Goal: Find specific page/section: Find specific page/section

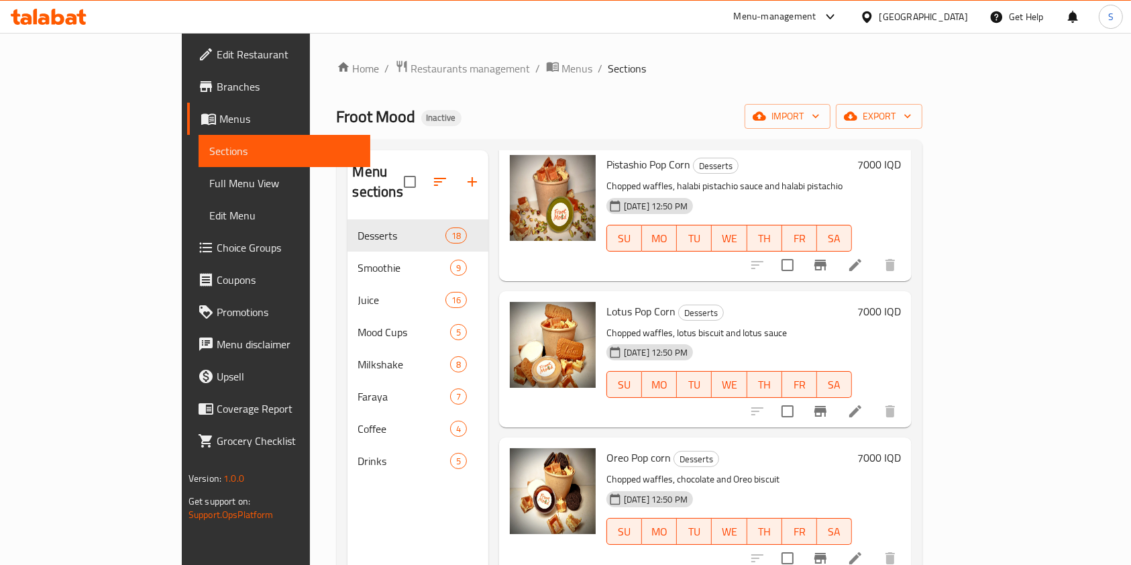
scroll to position [2107, 0]
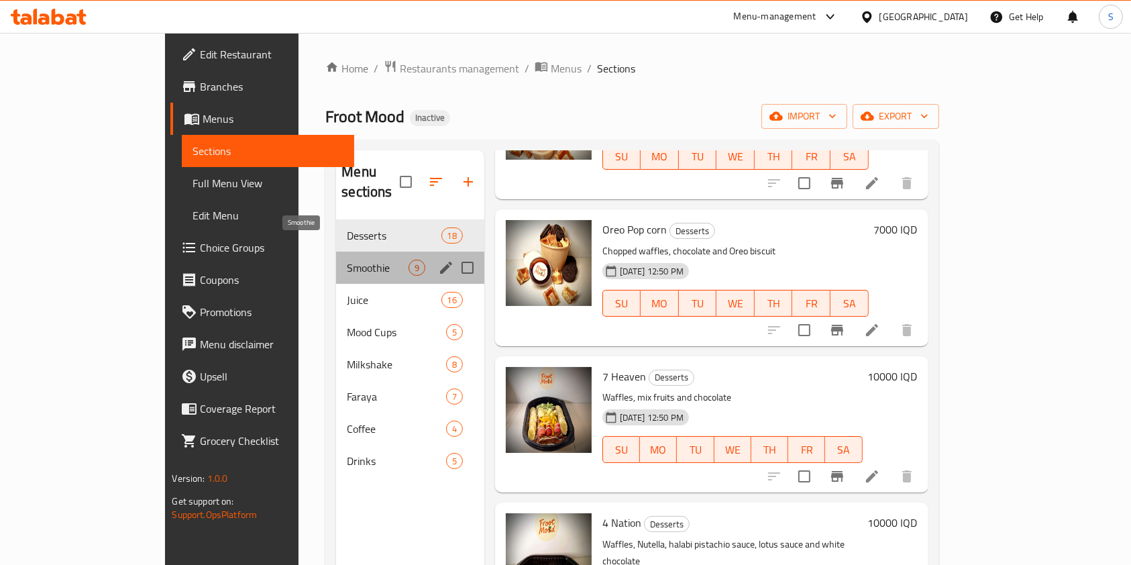
click at [347, 260] on span "Smoothie" at bounding box center [377, 268] width 61 height 16
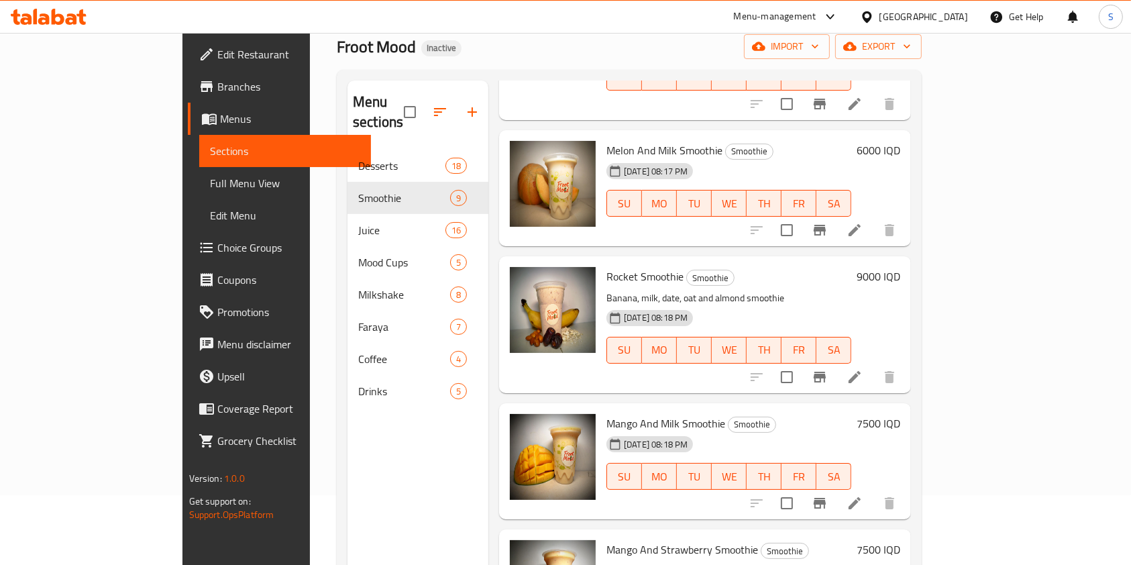
scroll to position [188, 0]
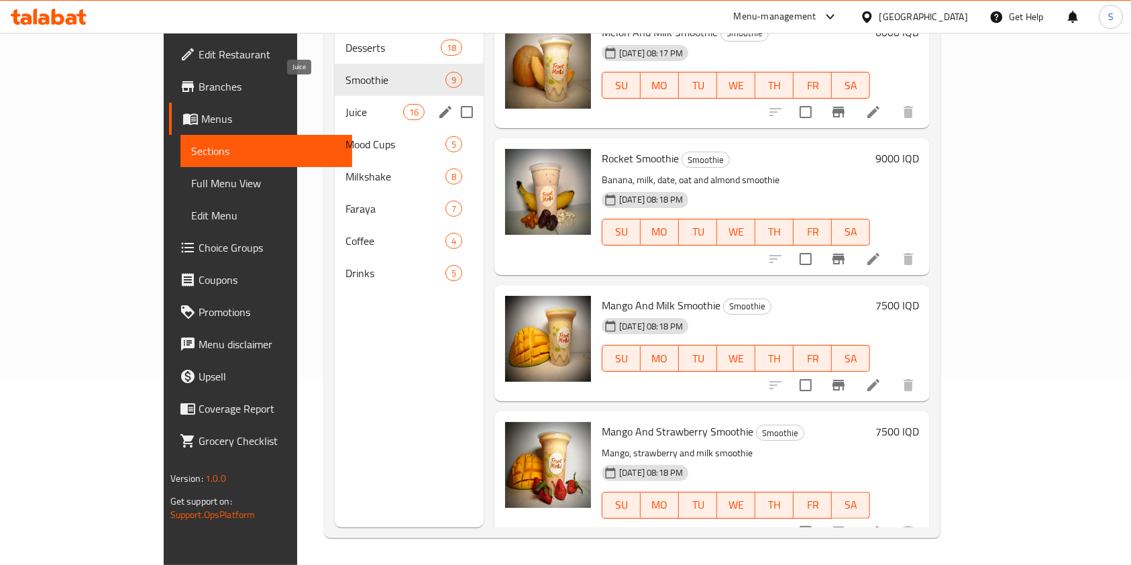
click at [346, 104] on span "Juice" at bounding box center [374, 112] width 57 height 16
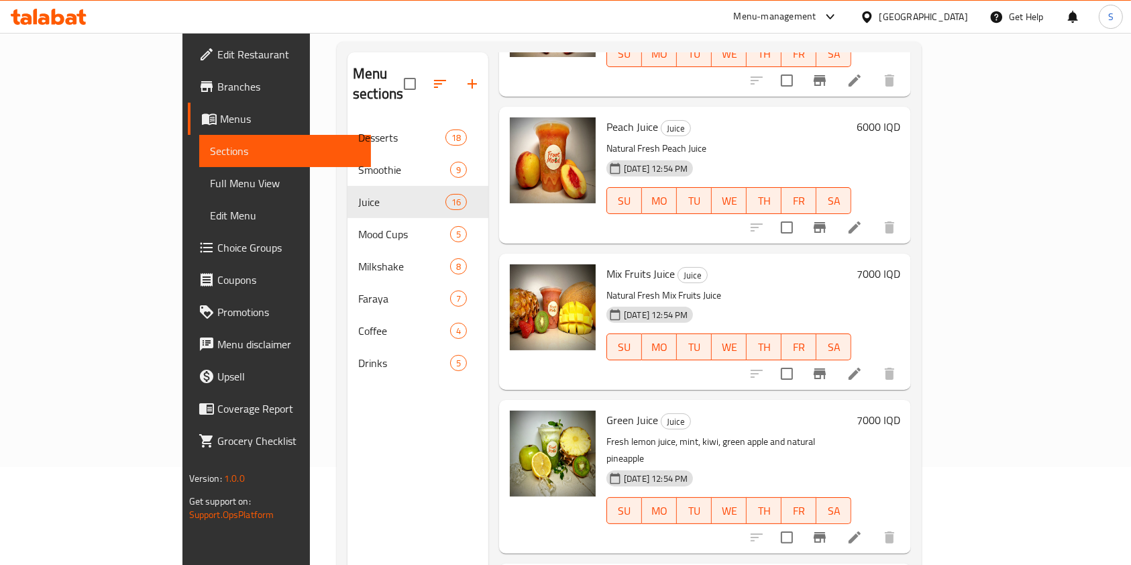
scroll to position [1814, 0]
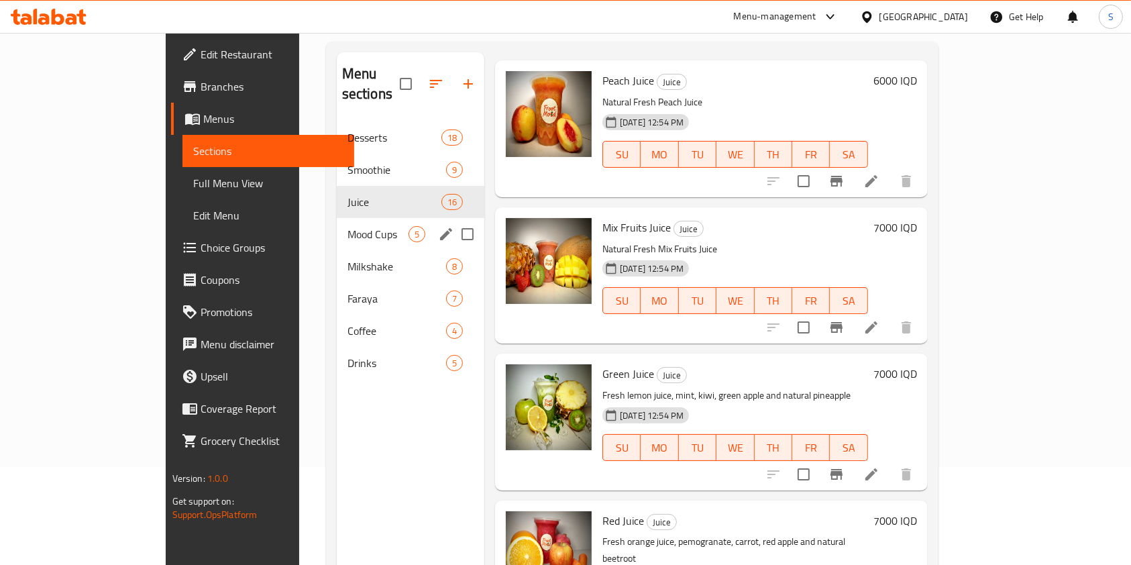
click at [348, 226] on span "Mood Cups" at bounding box center [378, 234] width 61 height 16
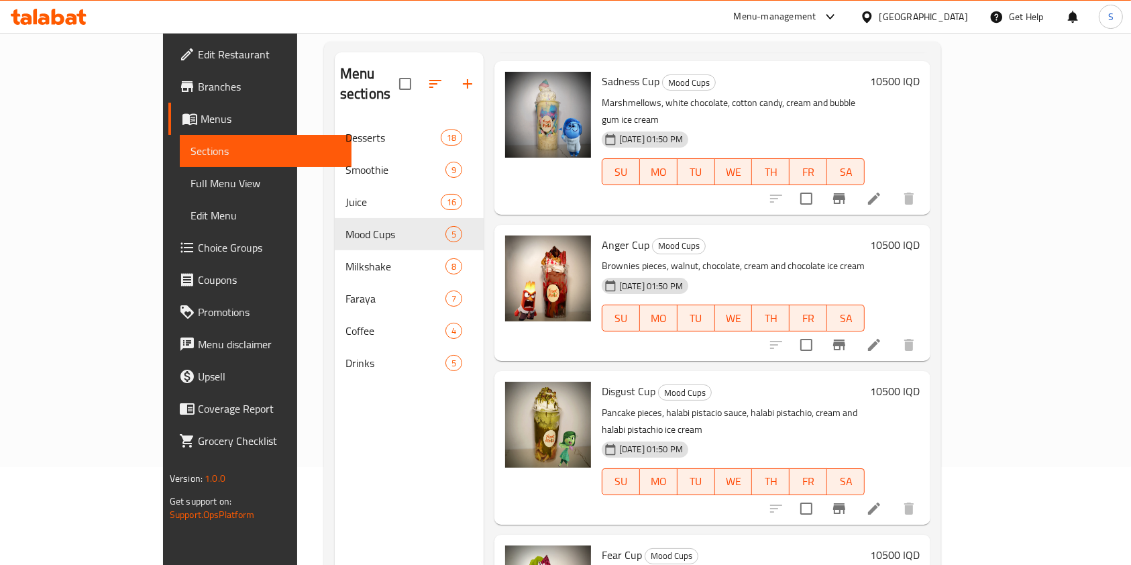
scroll to position [188, 0]
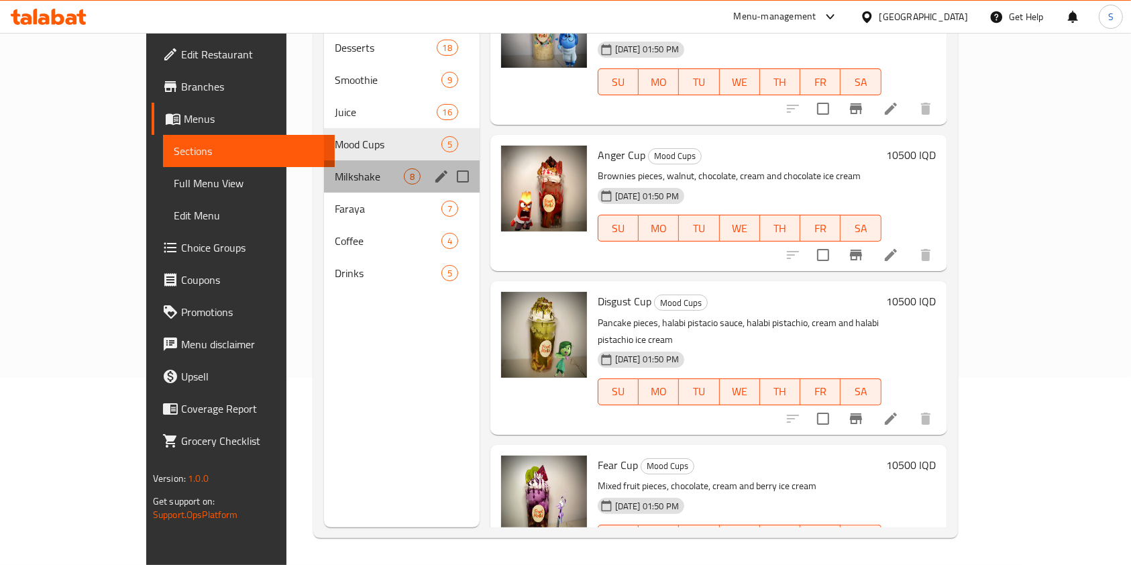
click at [324, 164] on div "Milkshake 8" at bounding box center [402, 176] width 156 height 32
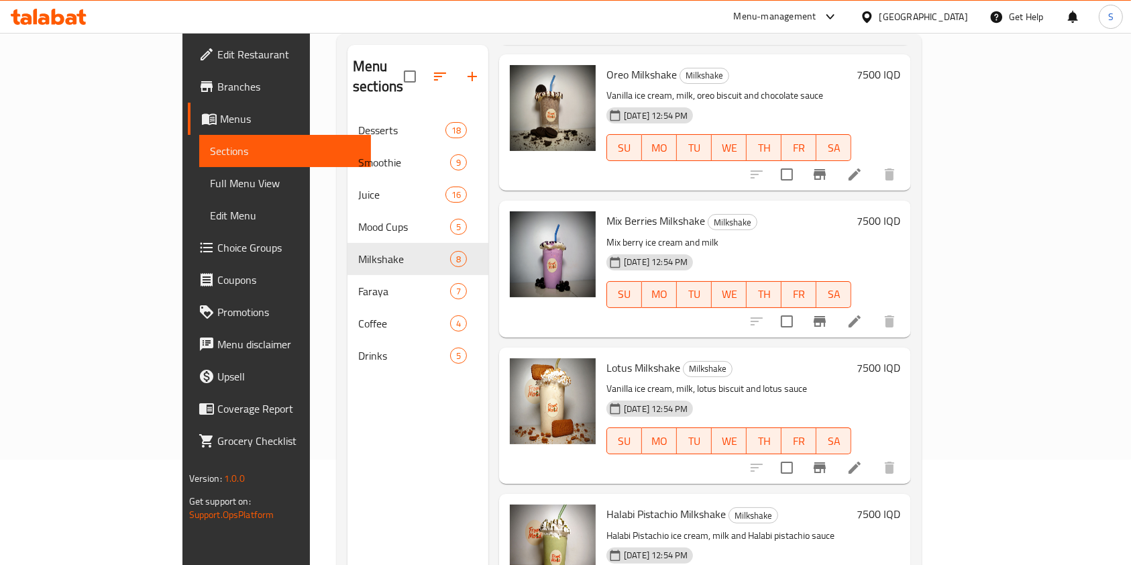
scroll to position [188, 0]
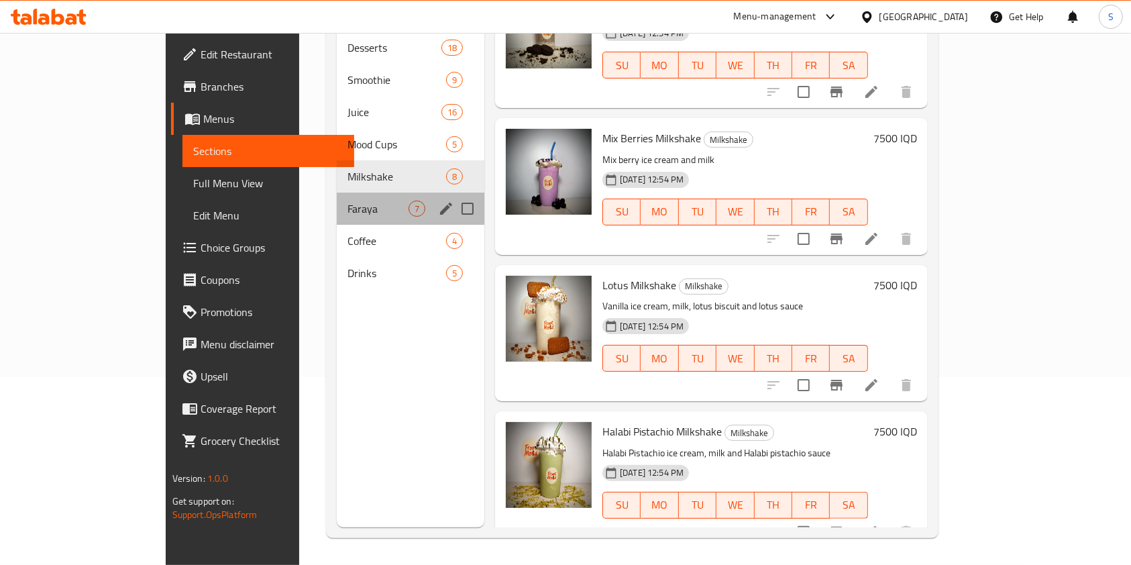
click at [337, 201] on div "Faraya 7" at bounding box center [411, 209] width 148 height 32
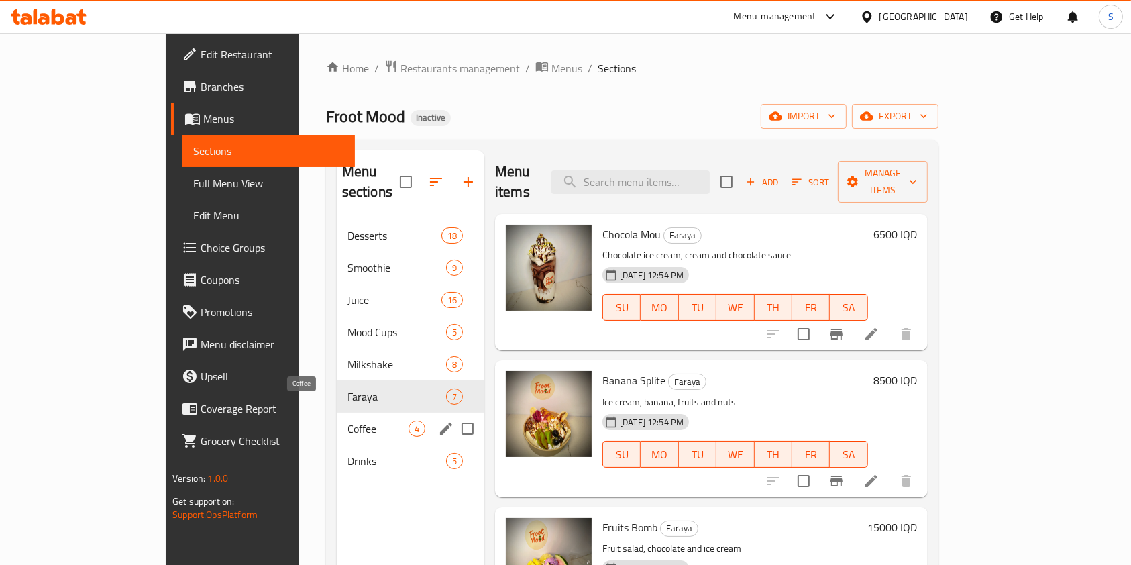
click at [348, 421] on span "Coffee" at bounding box center [378, 429] width 61 height 16
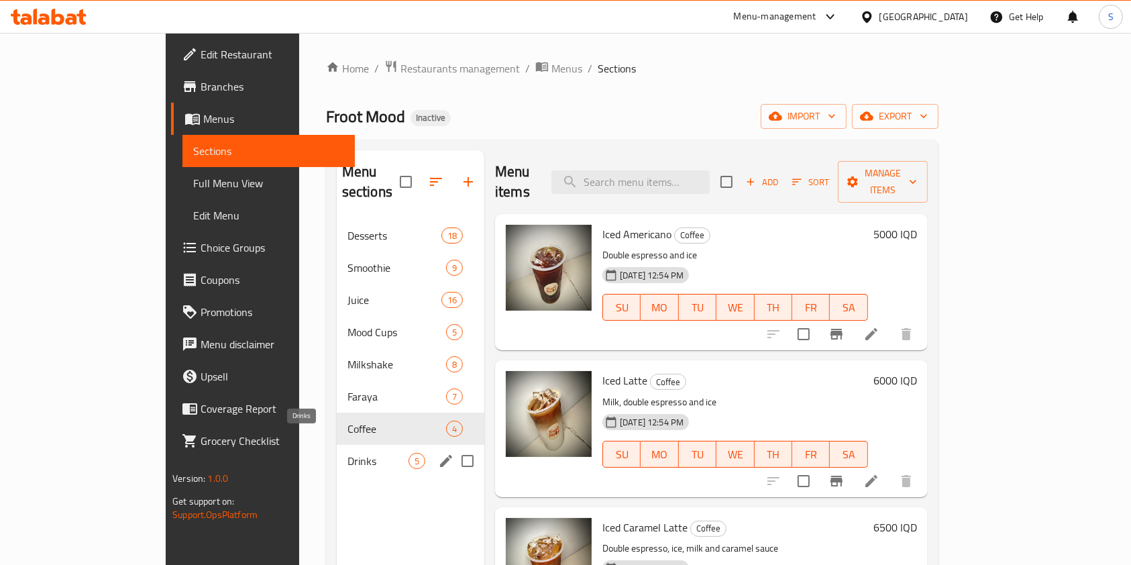
click at [348, 453] on span "Drinks" at bounding box center [378, 461] width 61 height 16
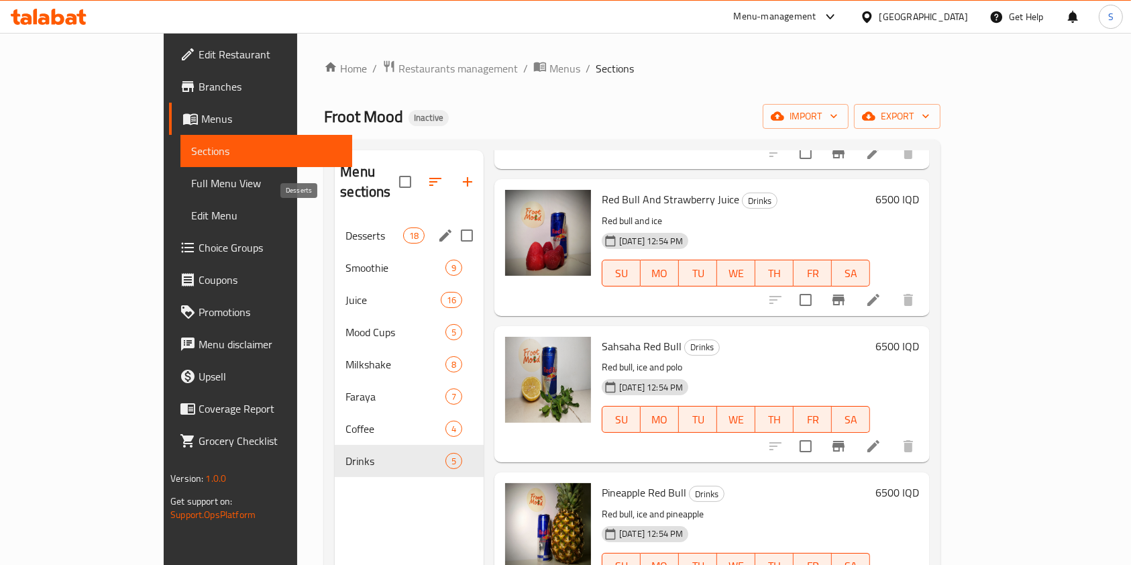
click at [346, 227] on span "Desserts" at bounding box center [374, 235] width 57 height 16
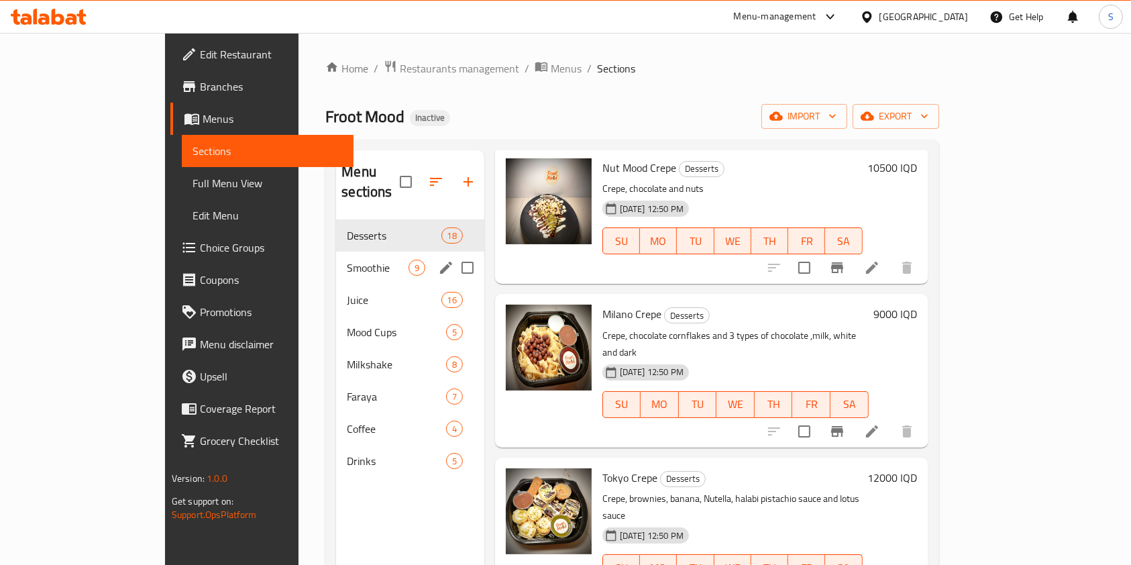
click at [347, 260] on span "Smoothie" at bounding box center [377, 268] width 61 height 16
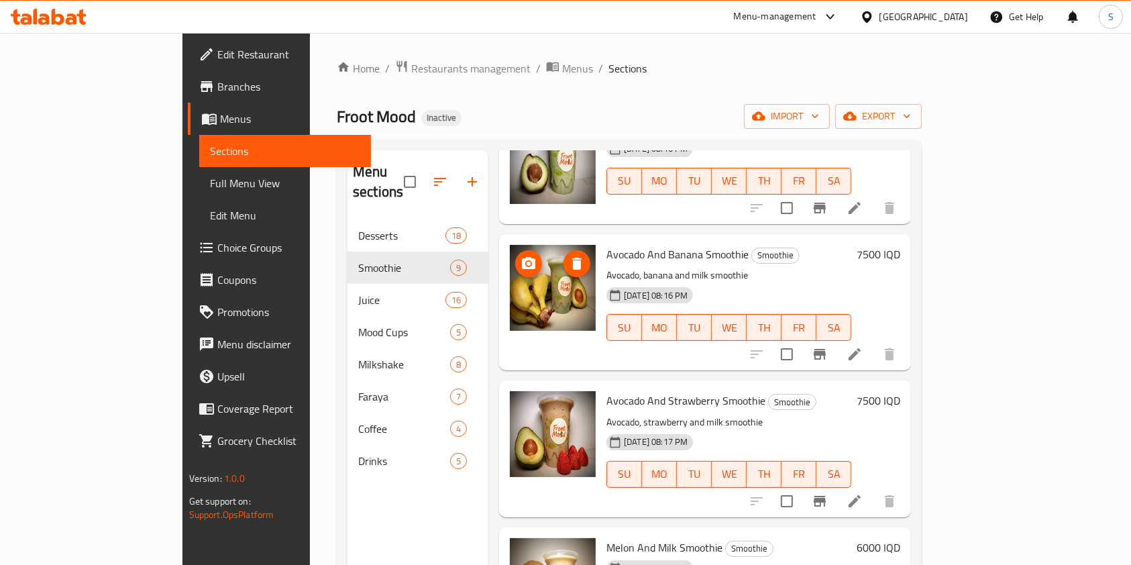
click at [510, 266] on img at bounding box center [553, 288] width 86 height 86
drag, startPoint x: 508, startPoint y: 266, endPoint x: 274, endPoint y: 276, distance: 234.4
click at [358, 292] on span "Juice" at bounding box center [401, 300] width 87 height 16
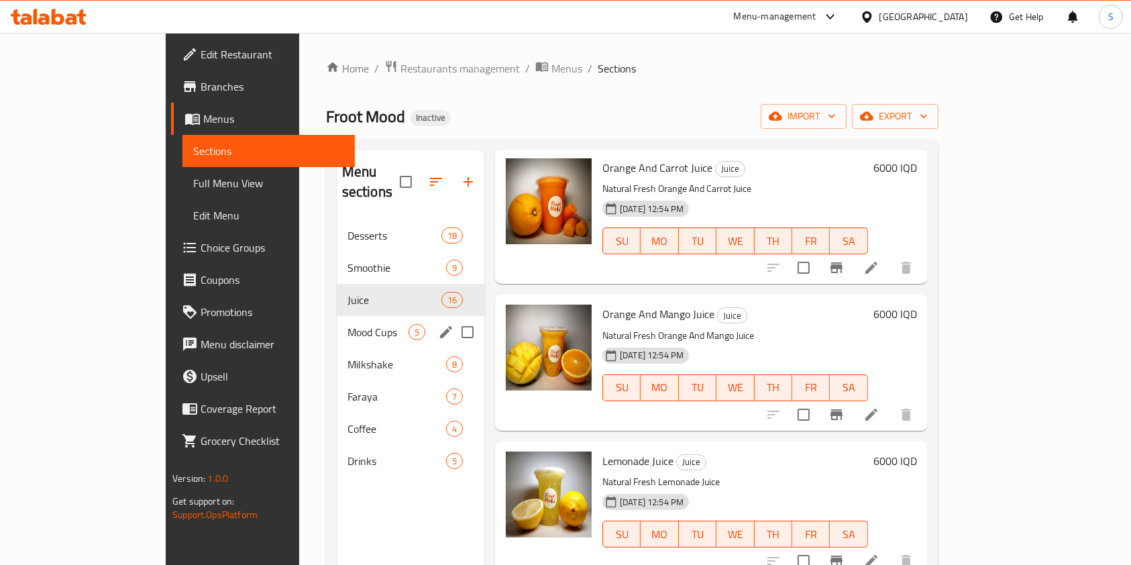
drag, startPoint x: 327, startPoint y: 313, endPoint x: 327, endPoint y: 319, distance: 6.7
click at [348, 324] on span "Mood Cups" at bounding box center [378, 332] width 61 height 16
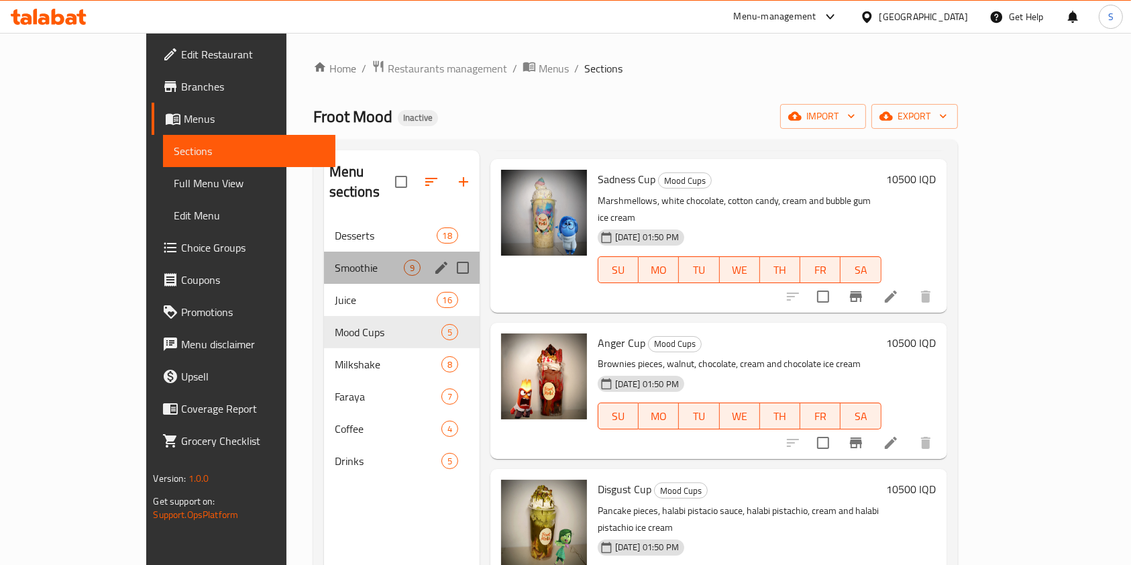
click at [324, 261] on div "Smoothie 9" at bounding box center [402, 268] width 156 height 32
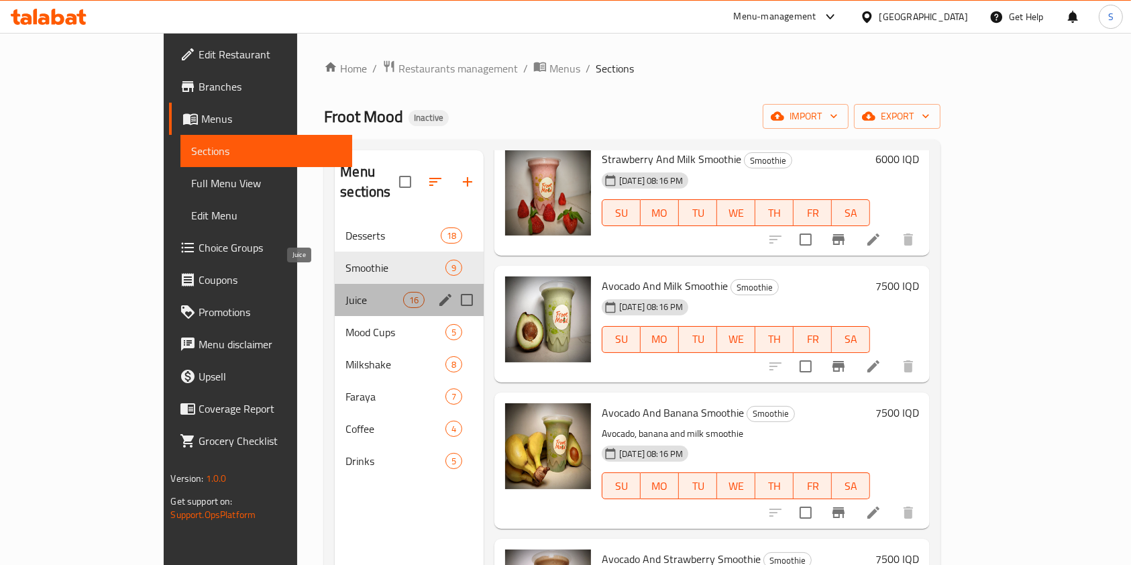
click at [346, 292] on span "Juice" at bounding box center [374, 300] width 57 height 16
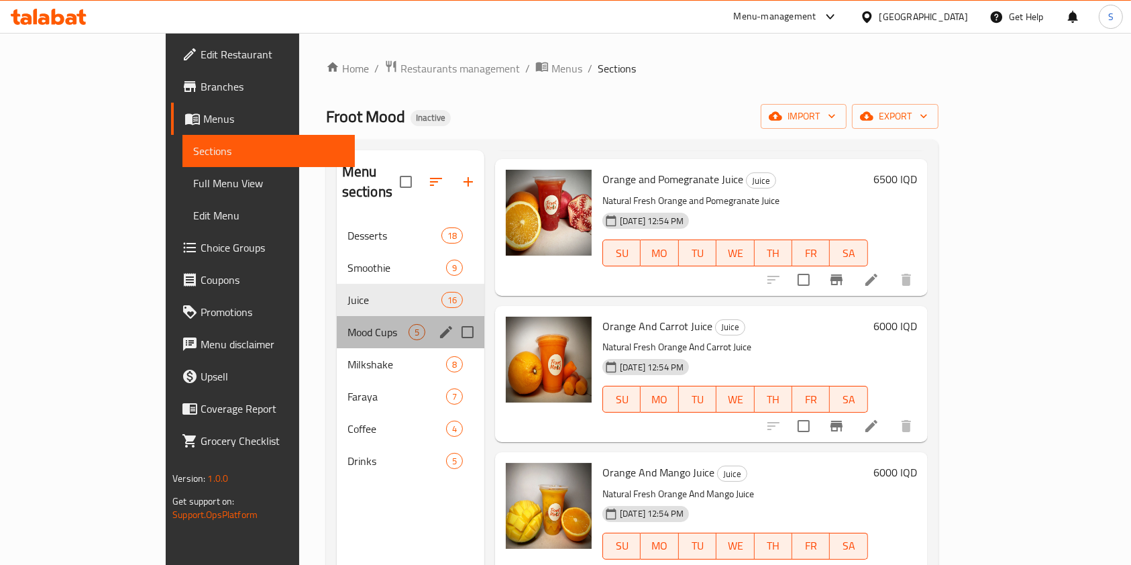
click at [337, 326] on div "Mood Cups 5" at bounding box center [411, 332] width 148 height 32
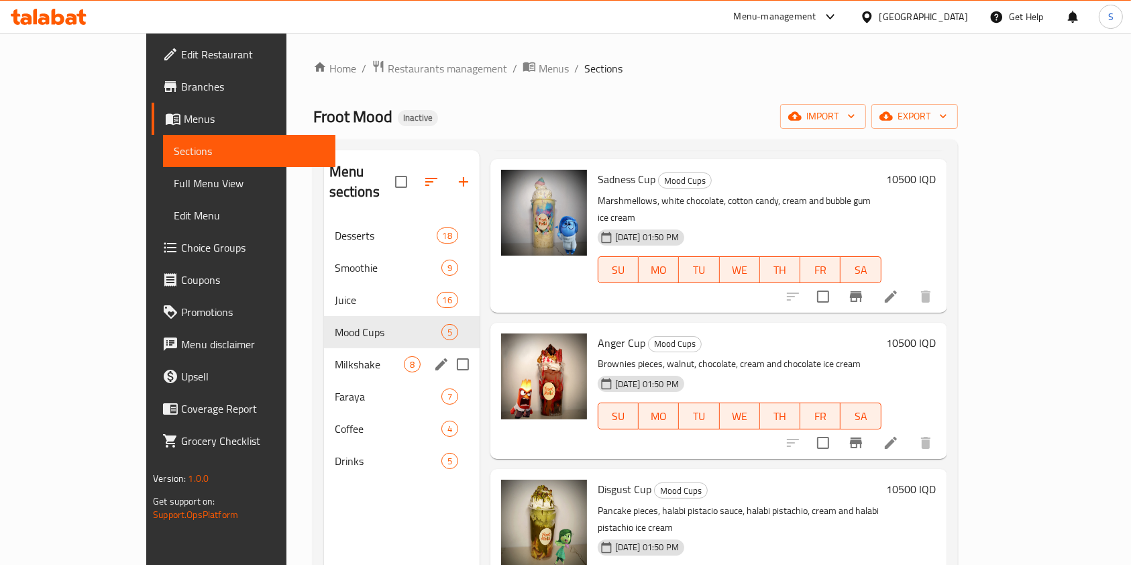
click at [368, 348] on div "Milkshake 8" at bounding box center [402, 364] width 156 height 32
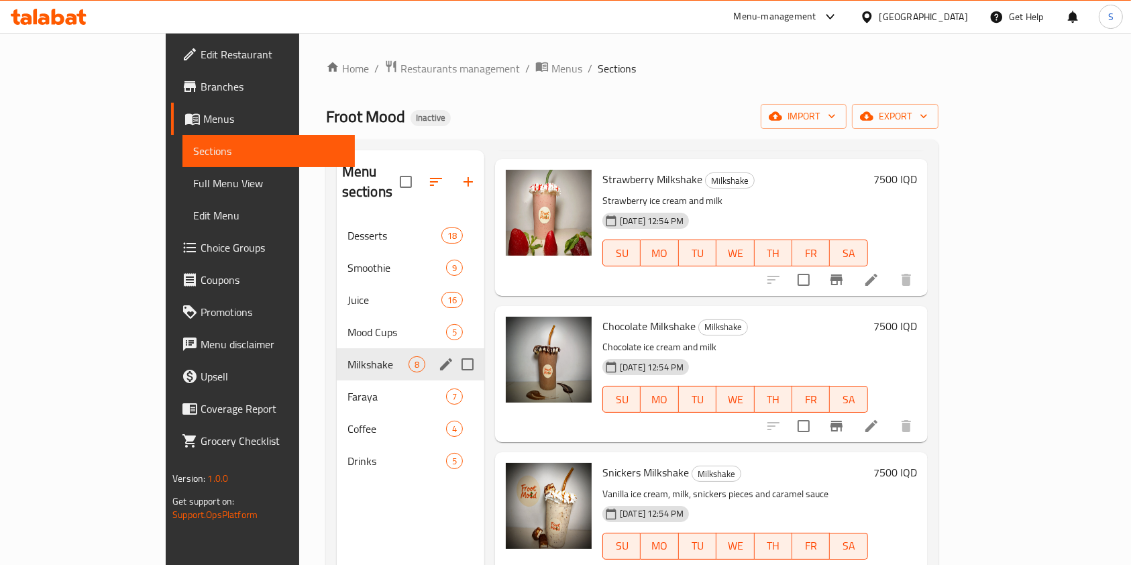
click at [348, 380] on div "Faraya 7" at bounding box center [411, 396] width 148 height 32
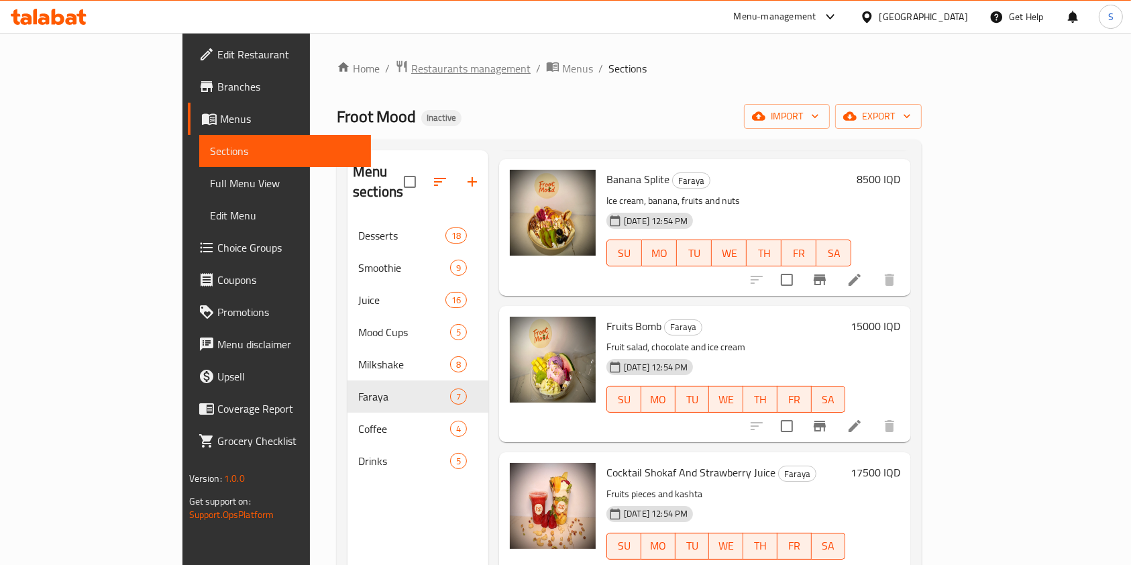
click at [411, 60] on span "Restaurants management" at bounding box center [470, 68] width 119 height 16
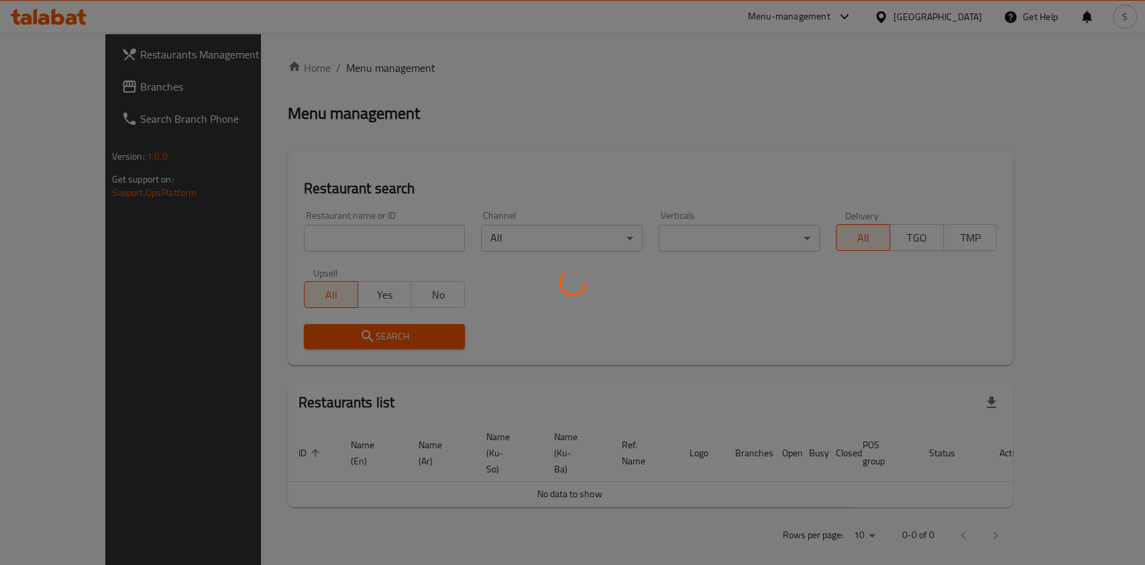
click at [338, 239] on div at bounding box center [572, 282] width 1145 height 565
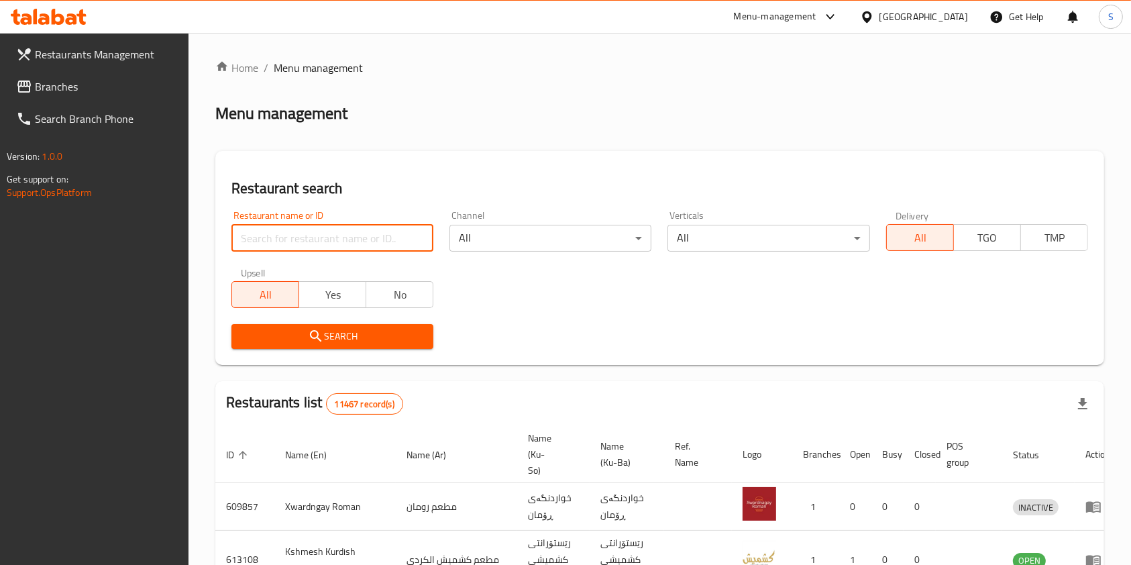
click at [325, 238] on input "search" at bounding box center [332, 238] width 202 height 27
paste input "Maryams Kitchen"
type input "Maryams Kitchen"
click button "Search" at bounding box center [332, 336] width 202 height 25
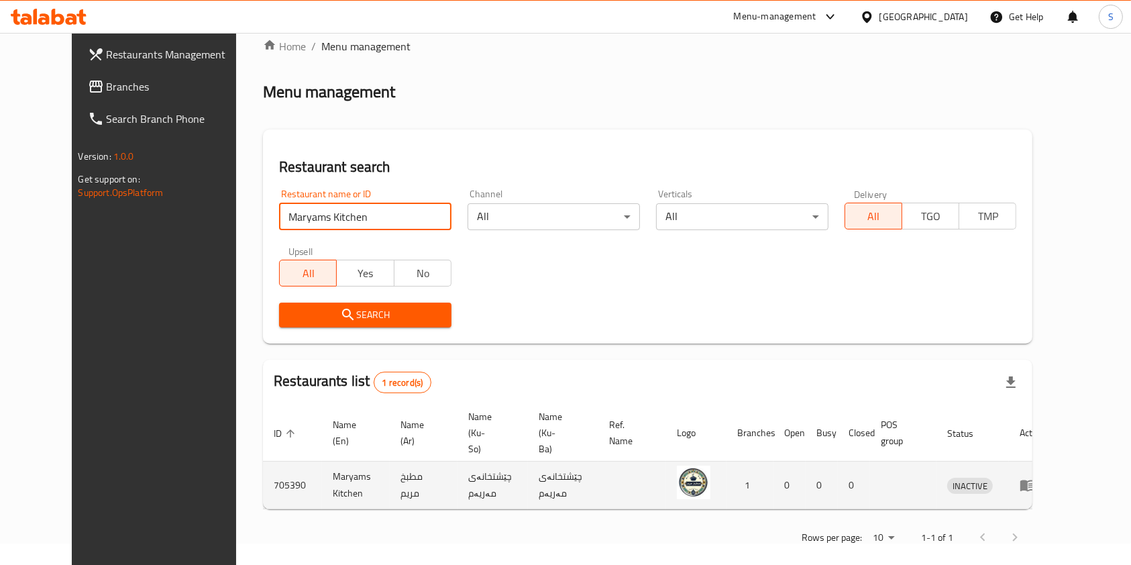
click at [1035, 480] on icon "enhanced table" at bounding box center [1027, 485] width 15 height 11
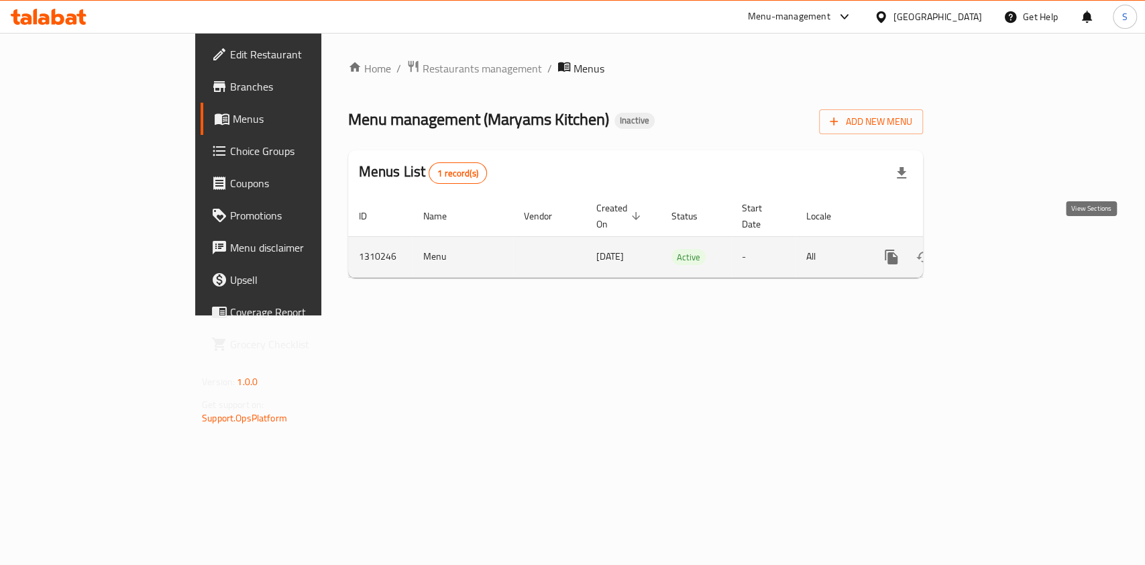
click at [1004, 241] on link "enhanced table" at bounding box center [988, 257] width 32 height 32
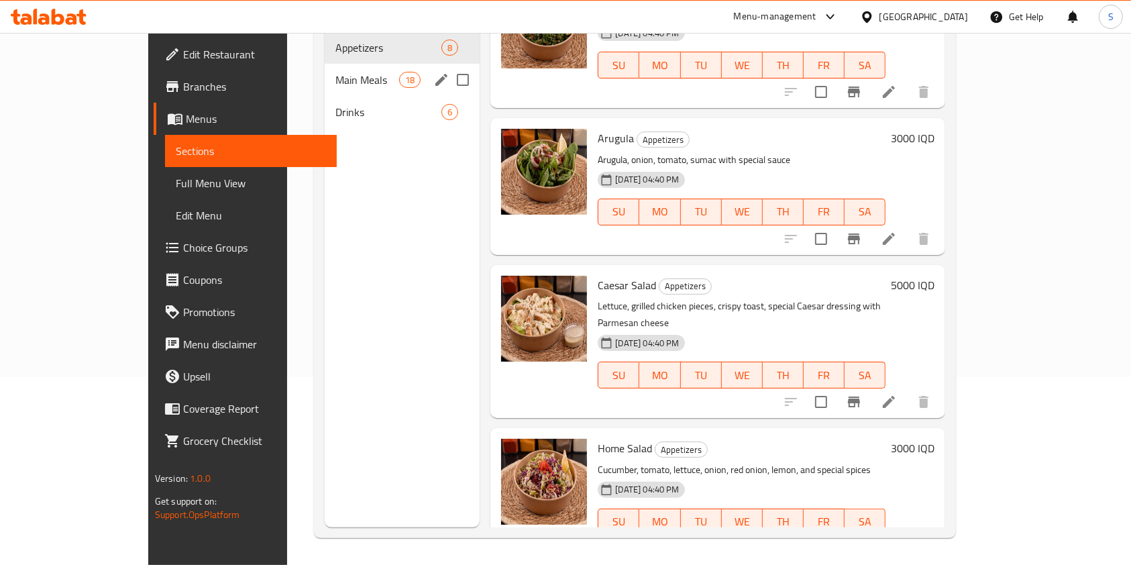
click at [325, 70] on div "Main Meals 18" at bounding box center [402, 80] width 155 height 32
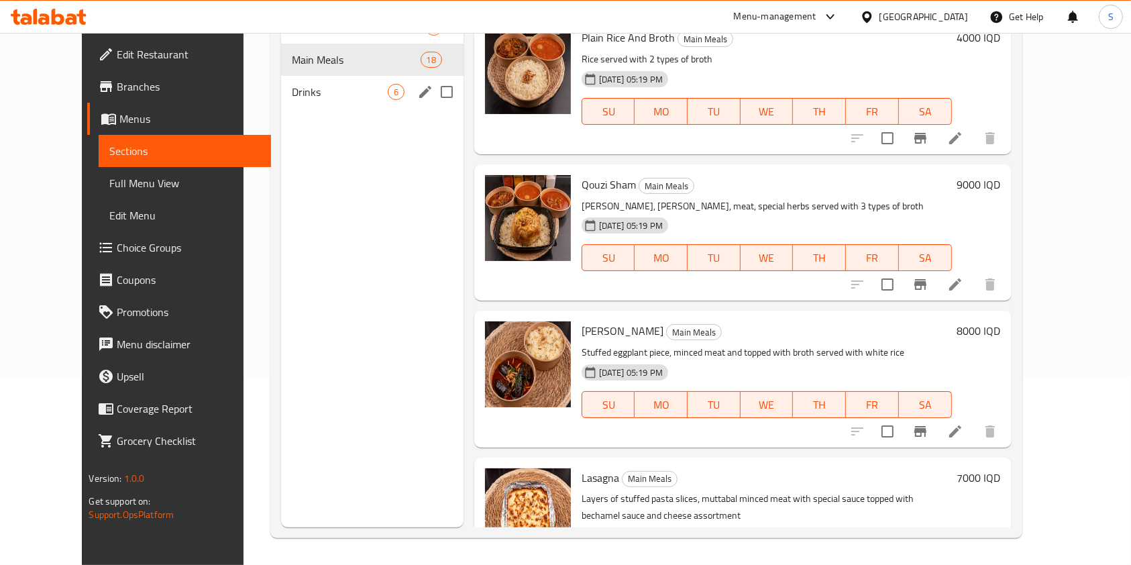
click at [292, 93] on span "Drinks" at bounding box center [340, 92] width 96 height 16
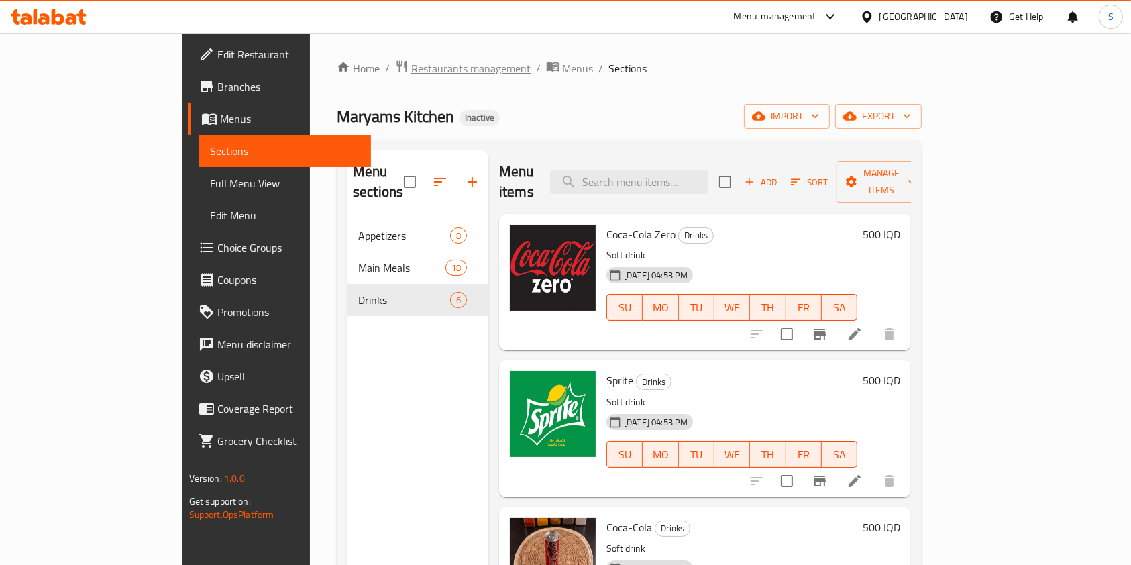
click at [411, 66] on span "Restaurants management" at bounding box center [470, 68] width 119 height 16
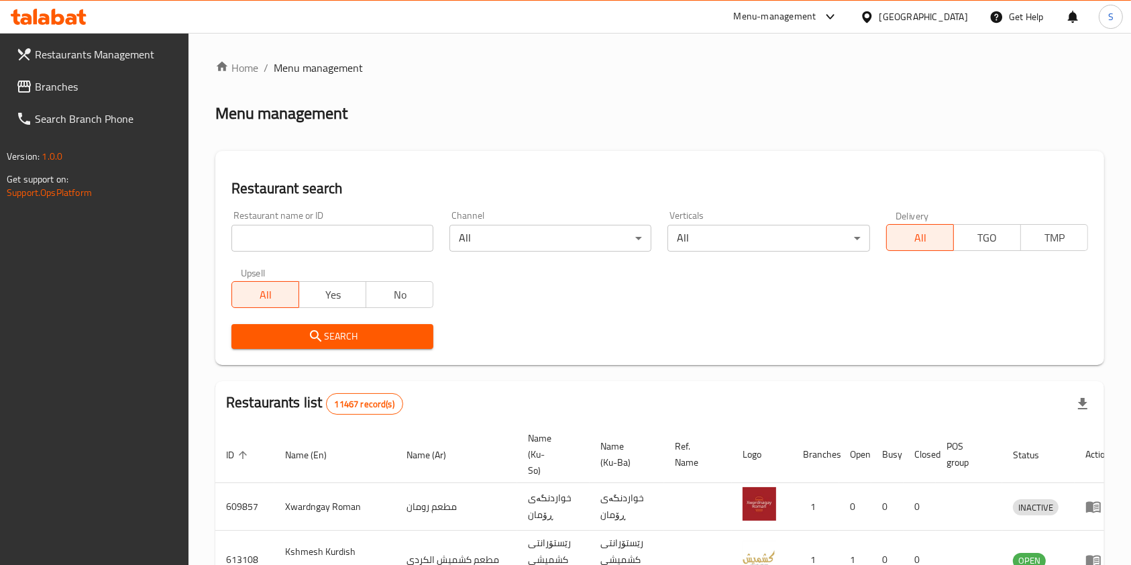
click at [333, 232] on input "search" at bounding box center [332, 238] width 202 height 27
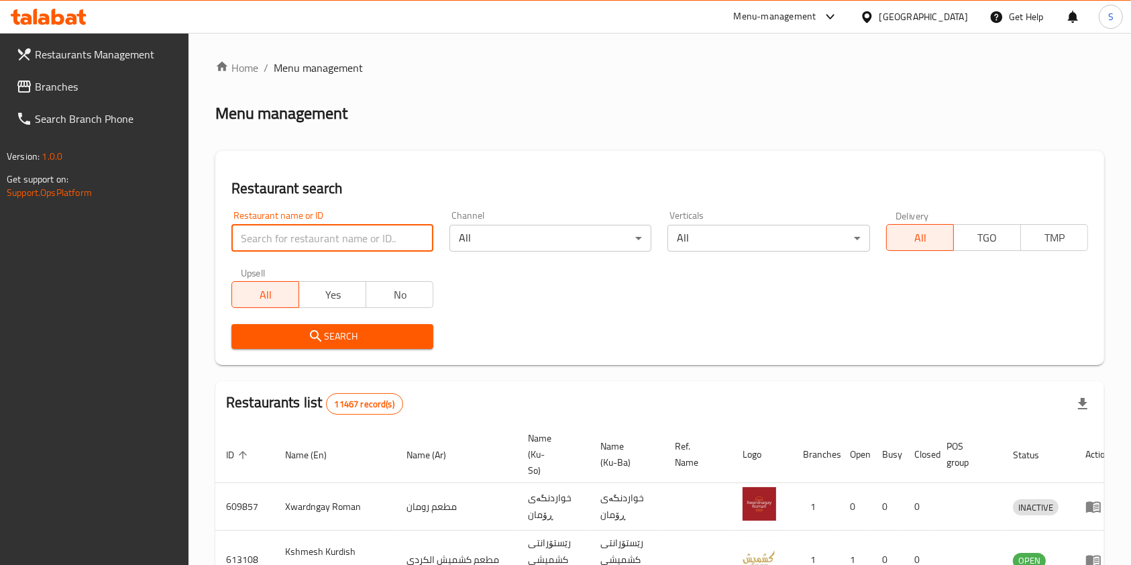
paste input "Kulera [PERSON_NAME]"
type input "Kulera [PERSON_NAME]"
click button "Search" at bounding box center [332, 336] width 202 height 25
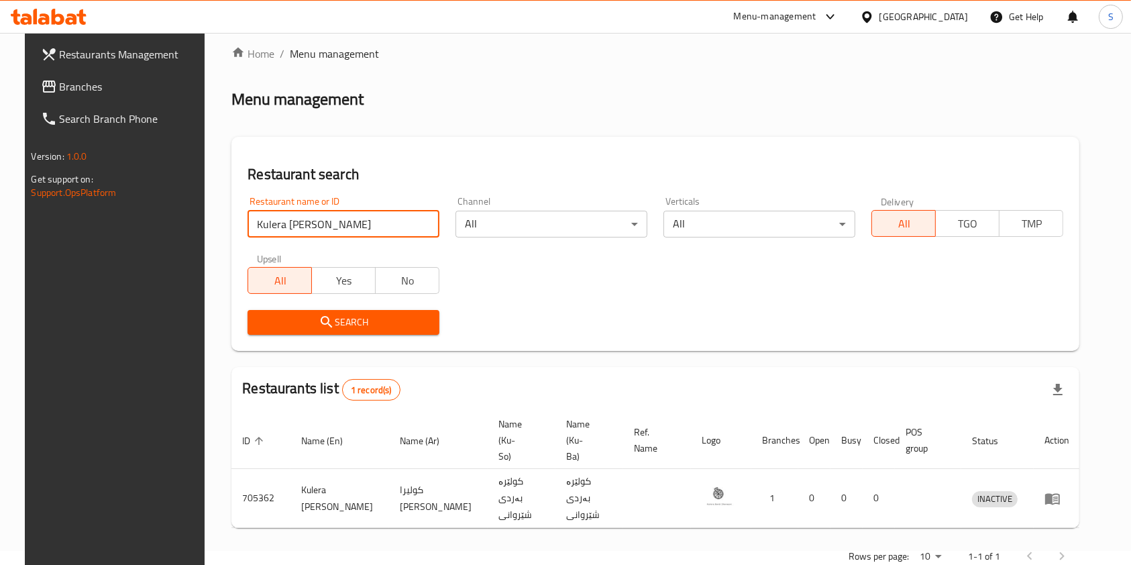
scroll to position [21, 0]
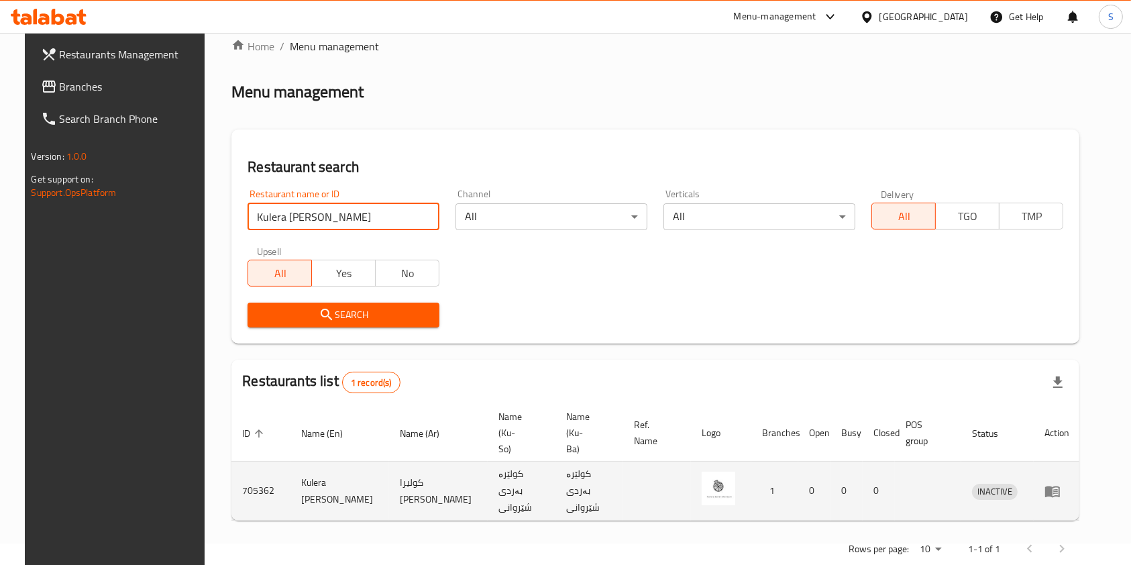
click at [1060, 486] on icon "enhanced table" at bounding box center [1052, 491] width 15 height 11
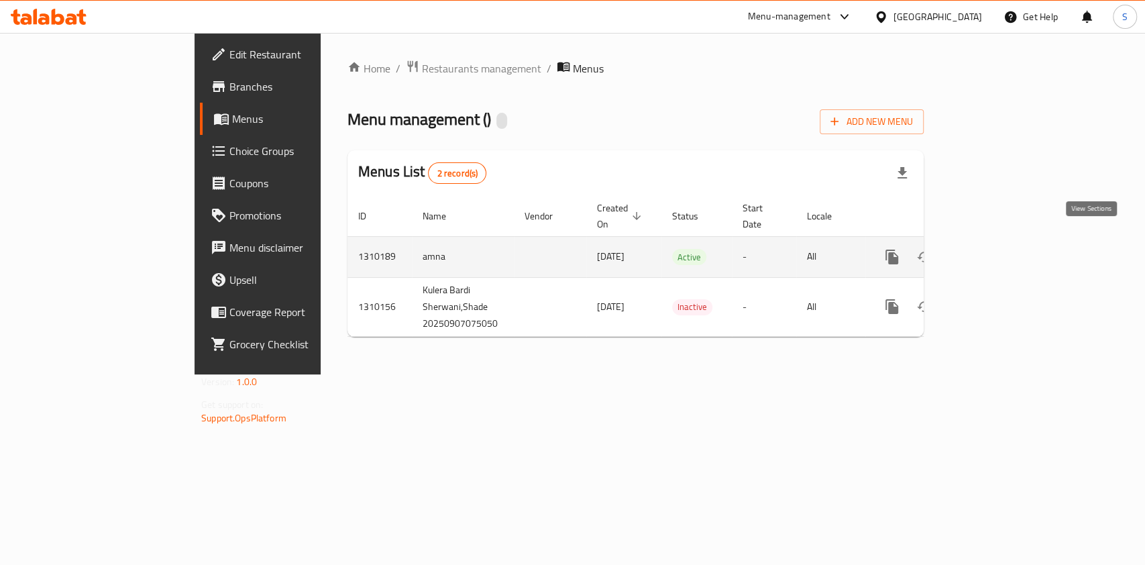
click at [997, 249] on icon "enhanced table" at bounding box center [989, 257] width 16 height 16
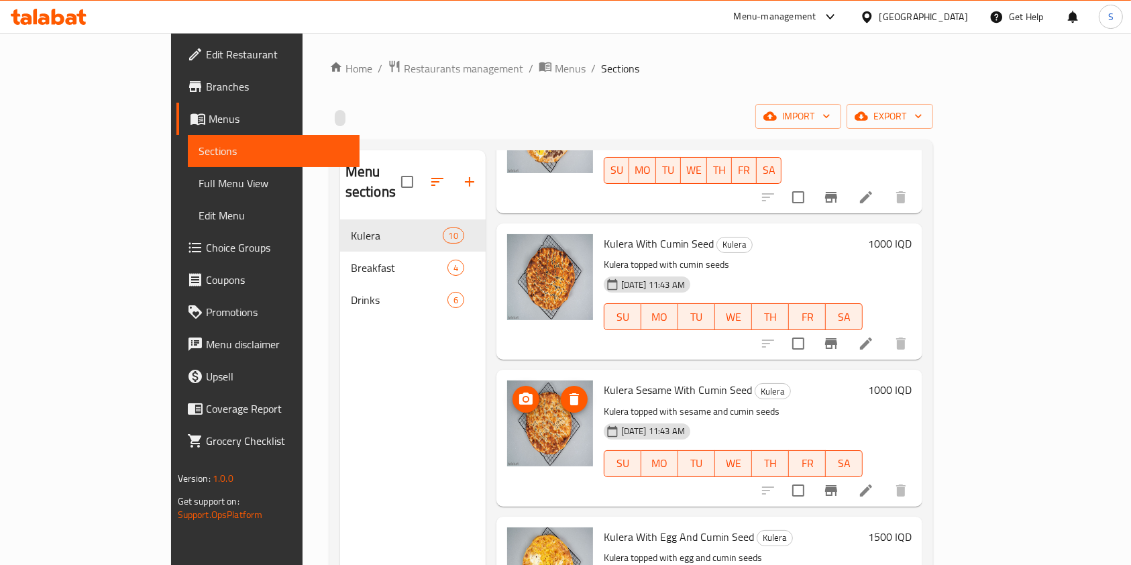
scroll to position [934, 0]
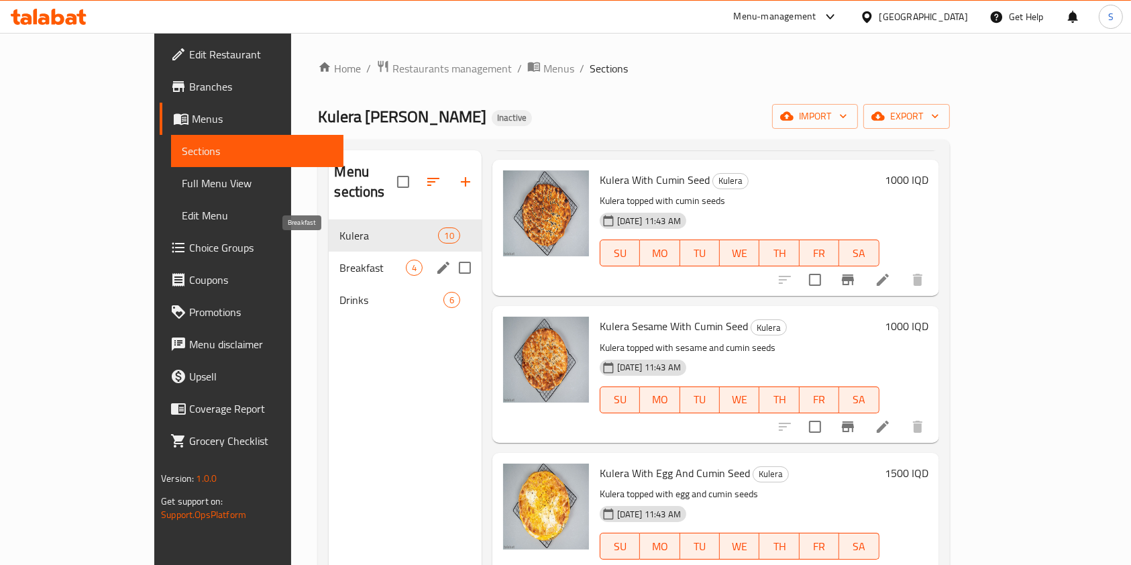
click at [339, 260] on span "Breakfast" at bounding box center [372, 268] width 66 height 16
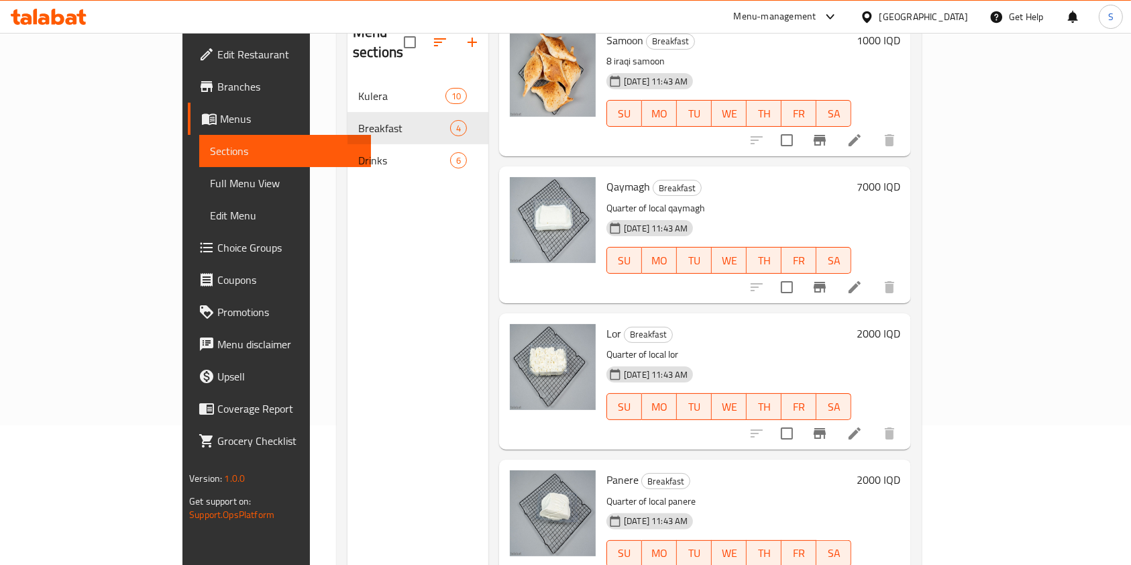
scroll to position [188, 0]
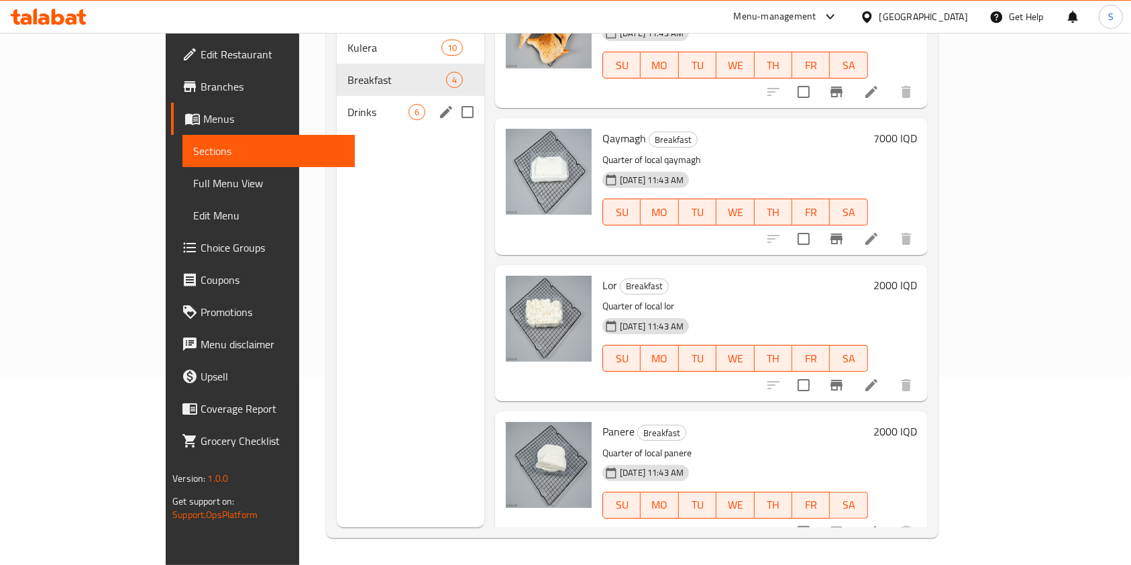
click at [348, 104] on span "Drinks" at bounding box center [378, 112] width 61 height 16
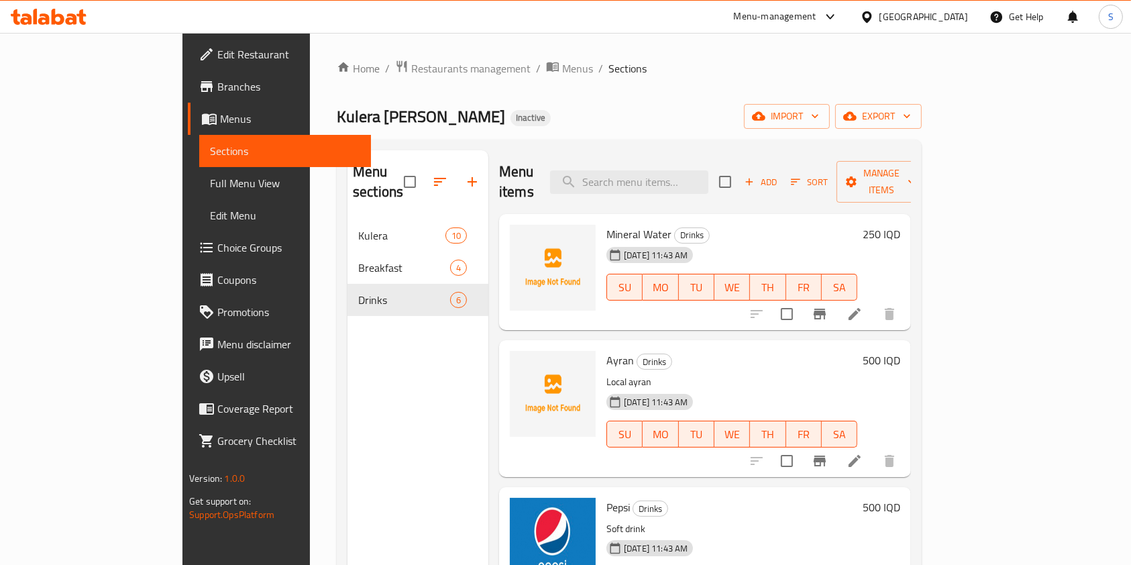
click at [337, 121] on span "Kulera [PERSON_NAME]" at bounding box center [421, 116] width 168 height 30
click at [337, 110] on span "Kulera [PERSON_NAME]" at bounding box center [421, 116] width 168 height 30
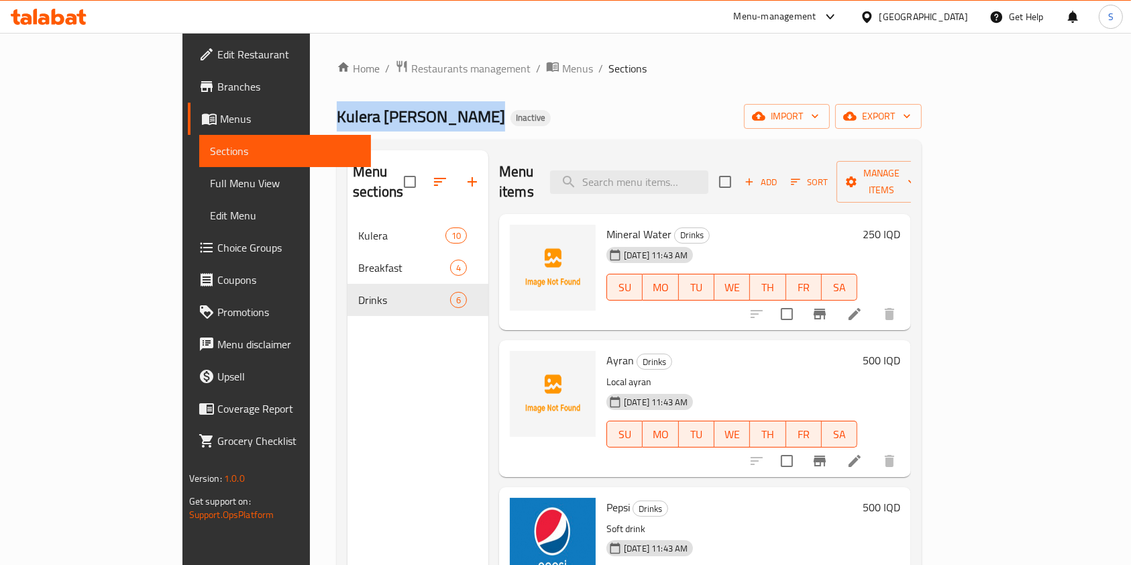
click at [337, 110] on span "Kulera [PERSON_NAME]" at bounding box center [421, 116] width 168 height 30
